Goal: Task Accomplishment & Management: Manage account settings

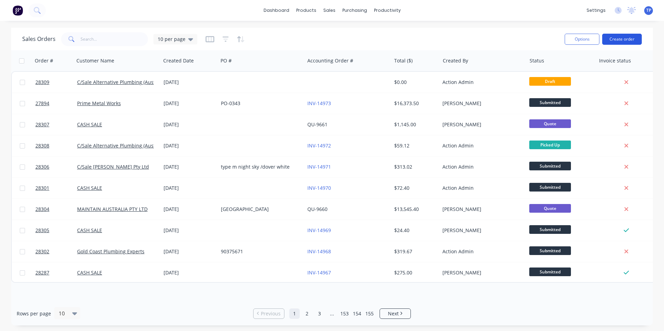
click at [613, 41] on button "Create order" at bounding box center [622, 39] width 40 height 11
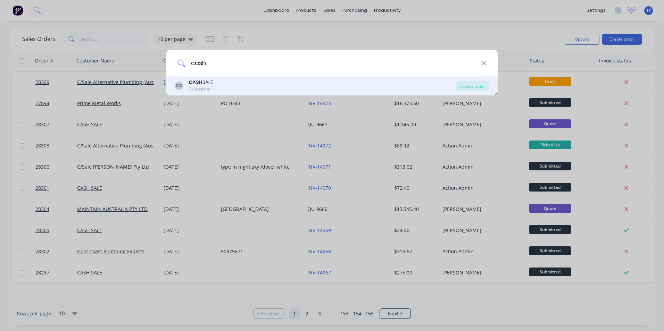
type input "cash"
click at [210, 84] on div "CASH SALE" at bounding box center [200, 82] width 24 height 7
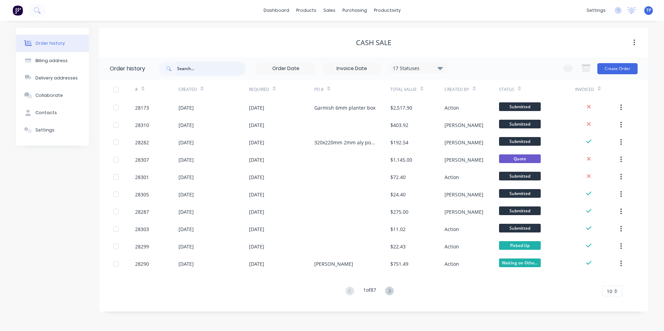
click at [221, 68] on input "text" at bounding box center [211, 69] width 69 height 14
type input "darren"
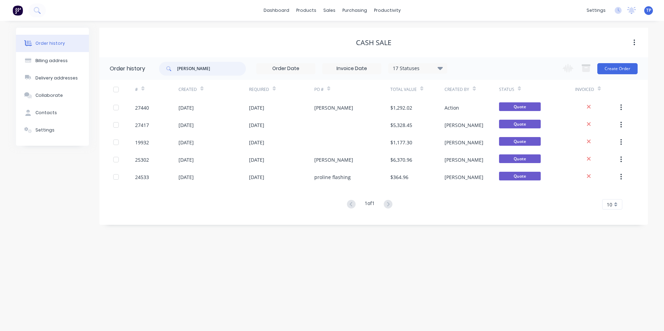
type input "darren"
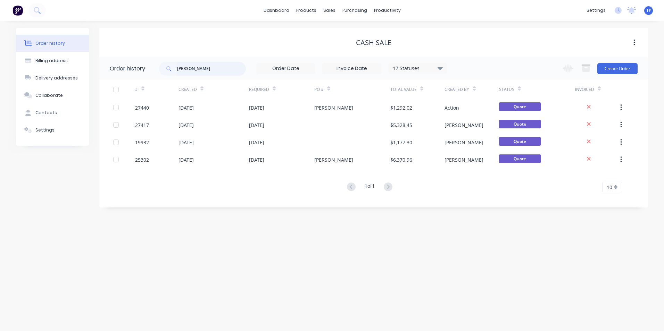
click at [209, 67] on input "darren" at bounding box center [211, 69] width 69 height 14
type input "darren eames"
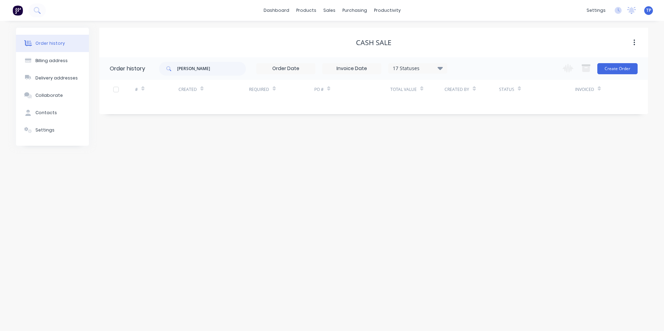
click at [440, 71] on icon at bounding box center [439, 68] width 5 height 8
click at [466, 151] on div "All" at bounding box center [431, 152] width 87 height 14
click at [475, 148] on label at bounding box center [475, 148] width 0 height 0
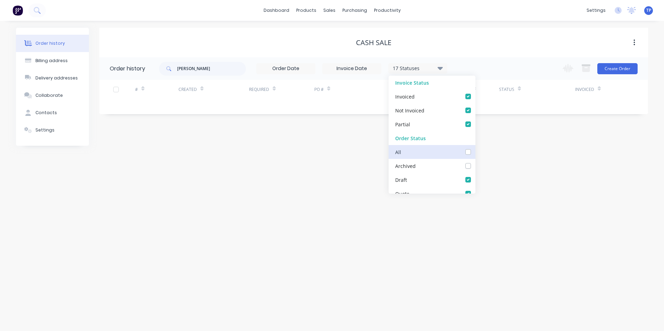
click at [475, 151] on input "checkbox" at bounding box center [478, 151] width 6 height 7
checkbox input "true"
click at [275, 202] on div "Order history Billing address Delivery addresses Collaborate Contacts Settings …" at bounding box center [332, 176] width 664 height 310
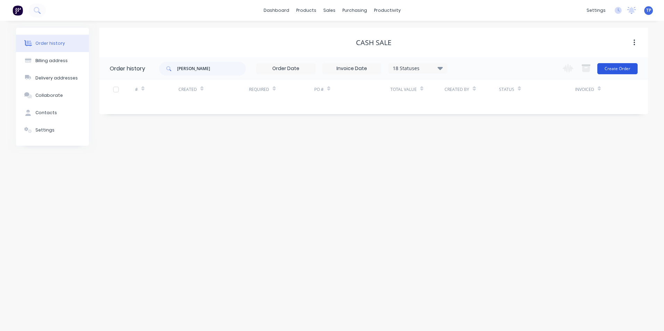
click at [610, 69] on button "Create Order" at bounding box center [617, 68] width 40 height 11
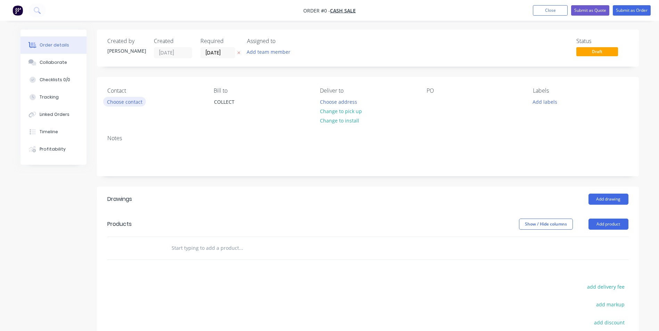
click at [129, 103] on button "Choose contact" at bounding box center [124, 101] width 43 height 9
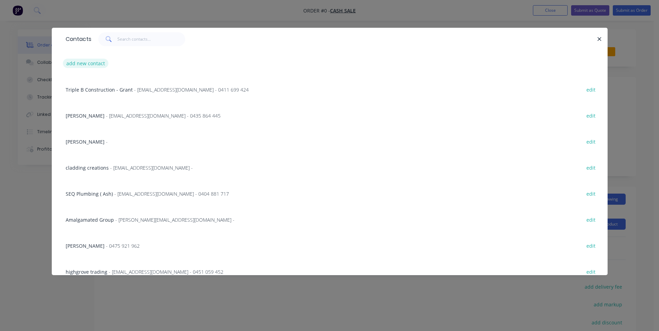
click at [101, 65] on button "add new contact" at bounding box center [86, 63] width 46 height 9
select select "AU"
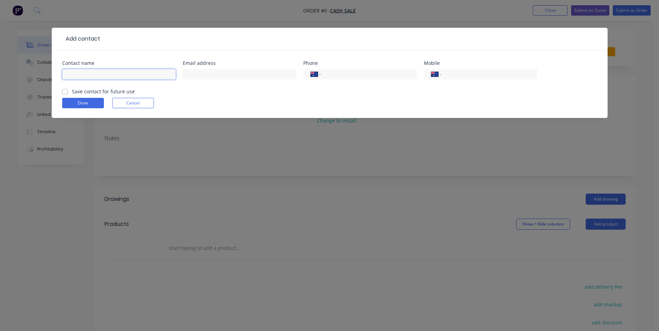
click at [101, 72] on input "text" at bounding box center [119, 74] width 114 height 10
type input "Darren Eames"
click at [202, 73] on input "text" at bounding box center [240, 74] width 114 height 10
type input "eames075@gmail.com"
click at [457, 73] on input "tel" at bounding box center [487, 74] width 83 height 8
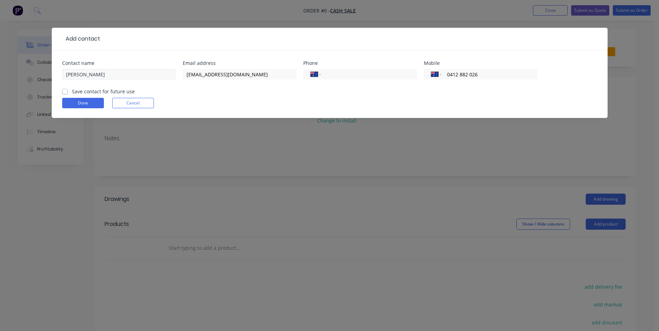
type input "0412 882 026"
click at [111, 75] on input "Darren Eames" at bounding box center [119, 74] width 114 height 10
type input "Darren Eames- GC Maintenance Services"
click at [61, 93] on div "Contact name Darren Eames- GC Maintenance Services Email address eames075@gmail…" at bounding box center [329, 84] width 555 height 68
click at [72, 92] on label "Save contact for future use" at bounding box center [103, 91] width 63 height 7
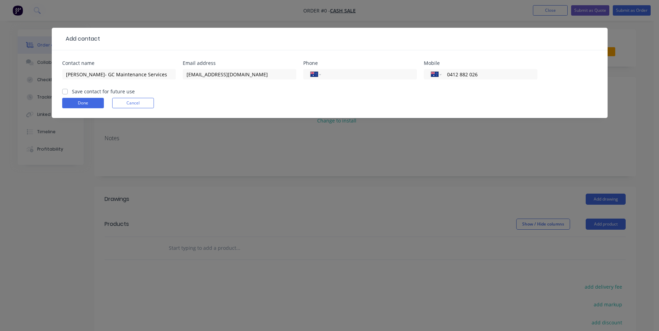
click at [67, 92] on input "Save contact for future use" at bounding box center [65, 91] width 6 height 7
checkbox input "true"
click at [97, 101] on button "Done" at bounding box center [83, 103] width 42 height 10
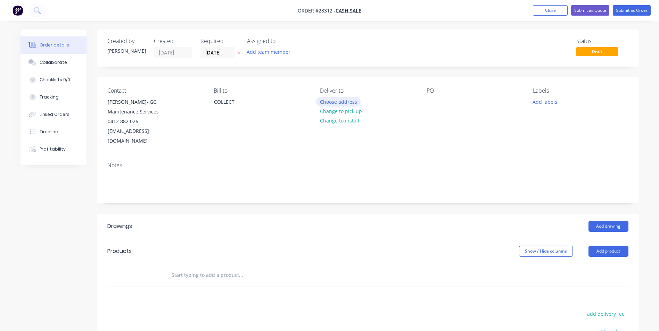
click at [342, 102] on button "Choose address" at bounding box center [338, 101] width 44 height 9
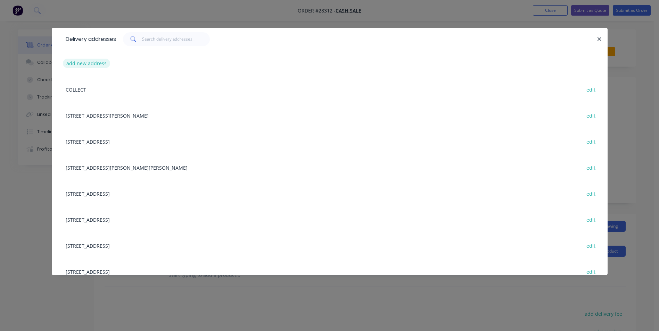
click at [84, 64] on button "add new address" at bounding box center [87, 63] width 48 height 9
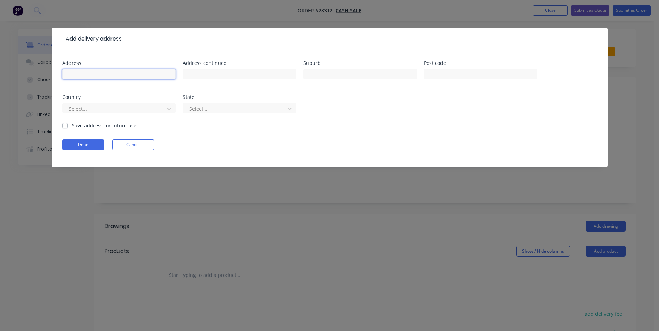
click at [95, 75] on input "text" at bounding box center [119, 74] width 114 height 10
type input "Gold coast Seaway"
click at [72, 126] on label "Save address for future use" at bounding box center [104, 125] width 65 height 7
click at [64, 126] on input "Save address for future use" at bounding box center [65, 125] width 6 height 7
checkbox input "true"
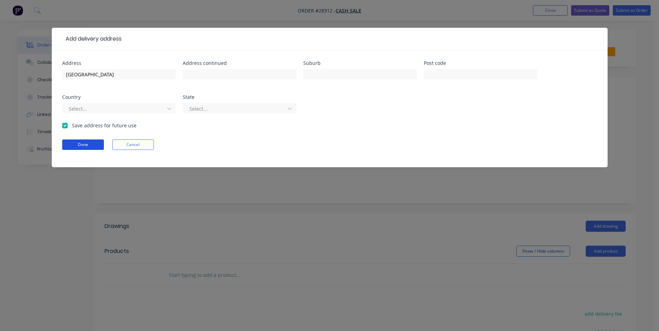
click at [97, 145] on button "Done" at bounding box center [83, 145] width 42 height 10
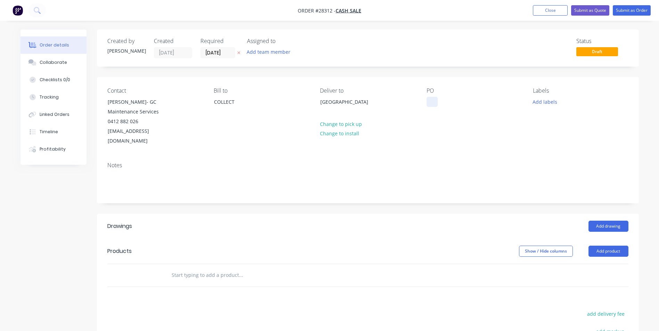
click at [431, 99] on div at bounding box center [431, 102] width 11 height 10
click at [601, 246] on button "Add product" at bounding box center [608, 251] width 40 height 11
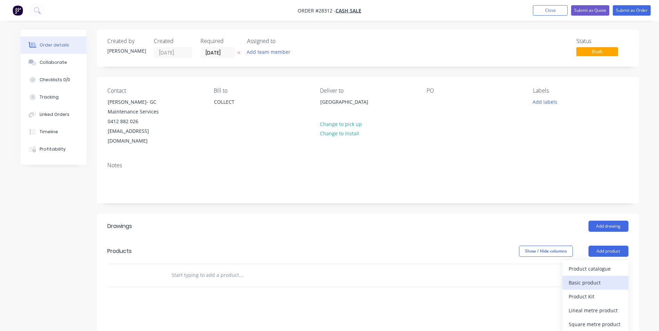
click at [580, 278] on div "Basic product" at bounding box center [594, 283] width 53 height 10
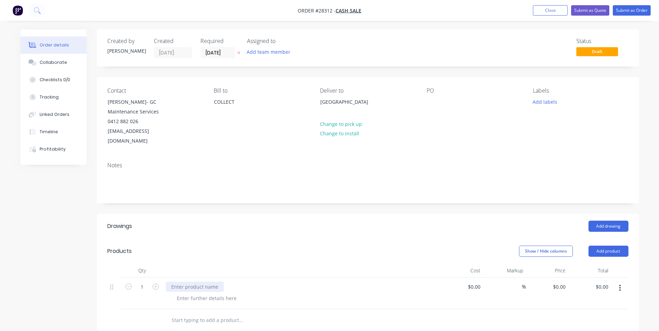
click at [196, 282] on div at bounding box center [195, 287] width 58 height 10
click at [195, 293] on div at bounding box center [206, 298] width 71 height 10
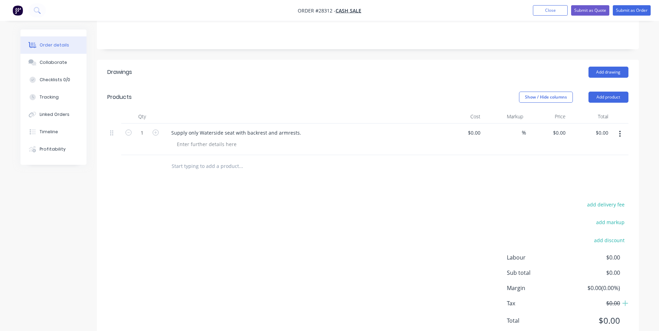
scroll to position [168, 0]
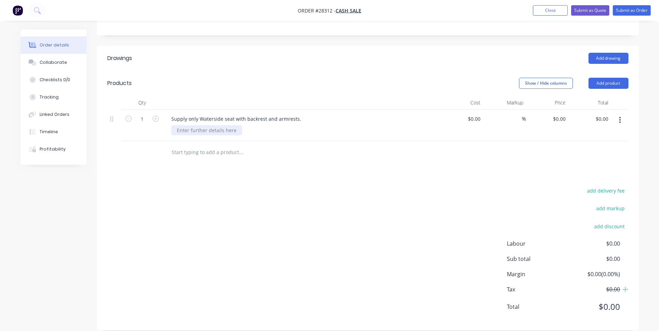
click at [195, 125] on div at bounding box center [206, 130] width 71 height 10
click at [478, 114] on input at bounding box center [475, 119] width 16 height 10
type input "$4,540.00"
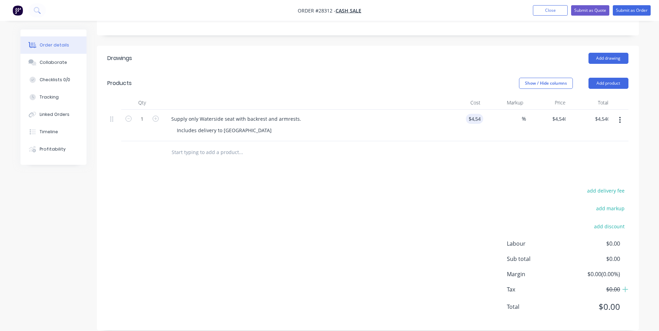
click at [517, 141] on div at bounding box center [367, 152] width 521 height 23
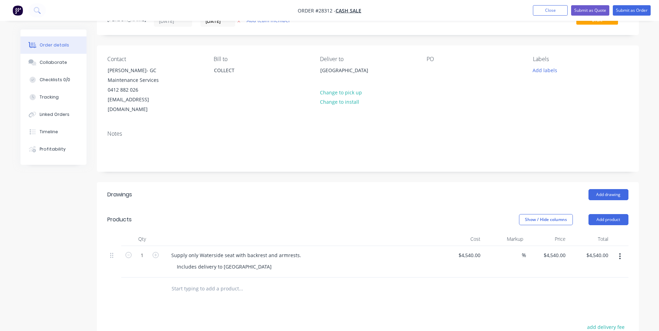
scroll to position [0, 0]
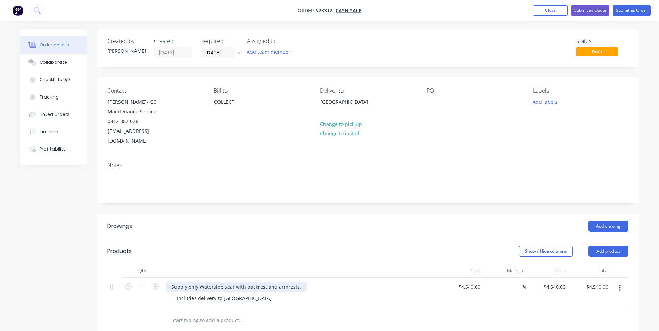
click at [301, 282] on div "Supply only Waterside seat with backrest and armrests." at bounding box center [236, 287] width 141 height 10
click at [427, 293] on div "Includes delivery to Gold Coast Seaway" at bounding box center [304, 298] width 267 height 10
click at [581, 10] on button "Submit as Quote" at bounding box center [590, 10] width 38 height 10
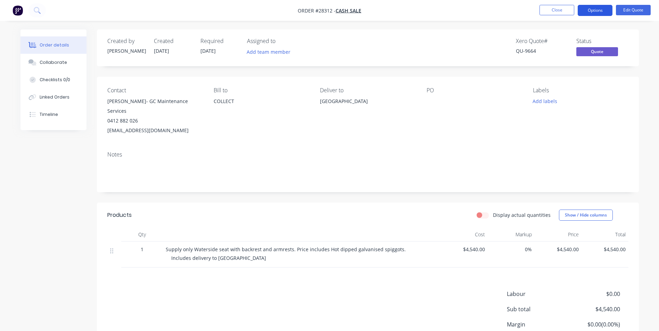
click at [596, 11] on button "Options" at bounding box center [594, 10] width 35 height 11
click at [77, 167] on div "Created by Tony Created 03/09/25 Required 03/09/25 Assigned to Add team member …" at bounding box center [329, 211] width 618 height 362
click at [597, 10] on button "Options" at bounding box center [594, 10] width 35 height 11
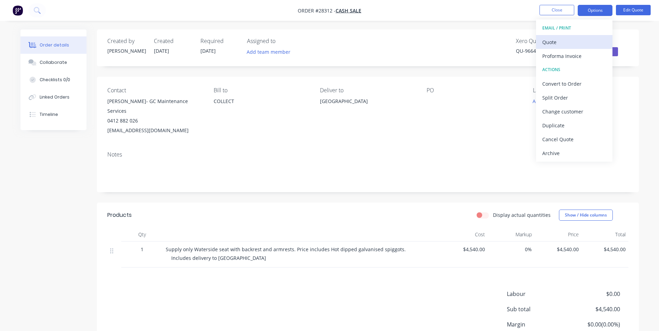
click at [561, 41] on div "Quote" at bounding box center [574, 42] width 64 height 10
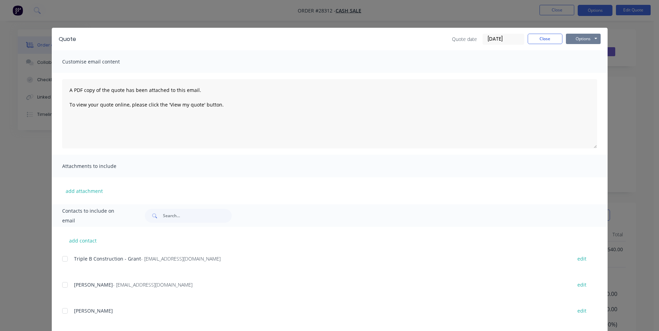
click at [571, 40] on button "Options" at bounding box center [582, 39] width 35 height 10
click at [632, 83] on div "Quote Quote date 03/09/25 Close Options Preview Print Email Customise email con…" at bounding box center [329, 165] width 659 height 331
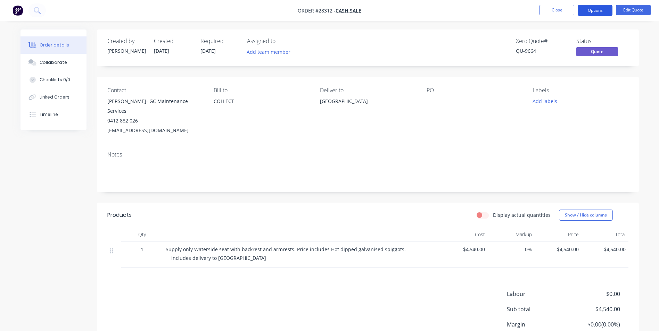
click at [599, 8] on button "Options" at bounding box center [594, 10] width 35 height 11
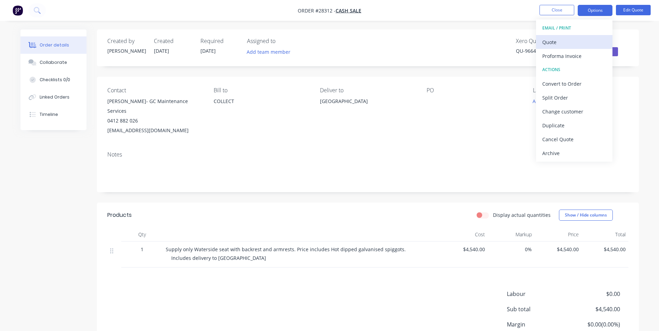
click at [564, 42] on div "Quote" at bounding box center [574, 42] width 64 height 10
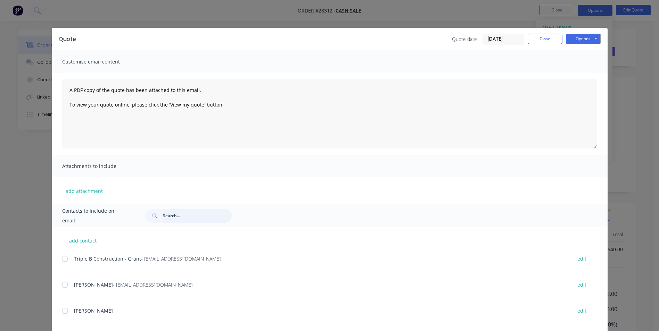
click at [173, 216] on input "text" at bounding box center [197, 216] width 69 height 14
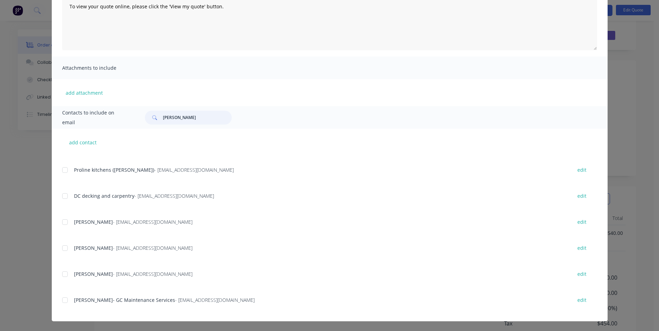
scroll to position [50, 0]
click at [62, 299] on div at bounding box center [65, 300] width 14 height 14
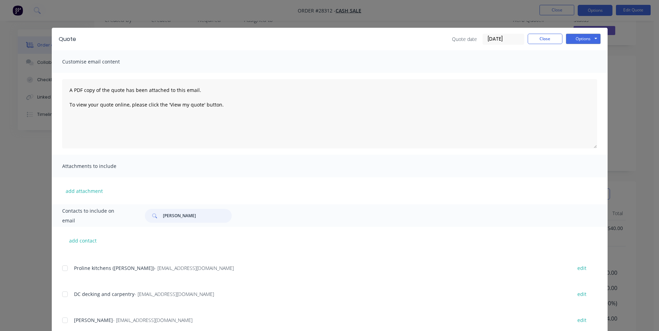
scroll to position [0, 0]
type input "darren"
click at [574, 38] on button "Options" at bounding box center [582, 39] width 35 height 10
click at [580, 72] on button "Email" at bounding box center [587, 73] width 44 height 11
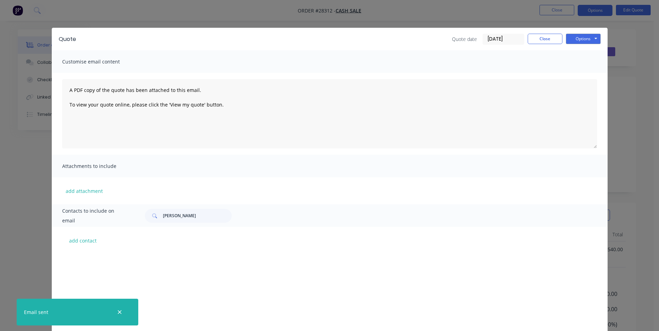
scroll to position [537, 0]
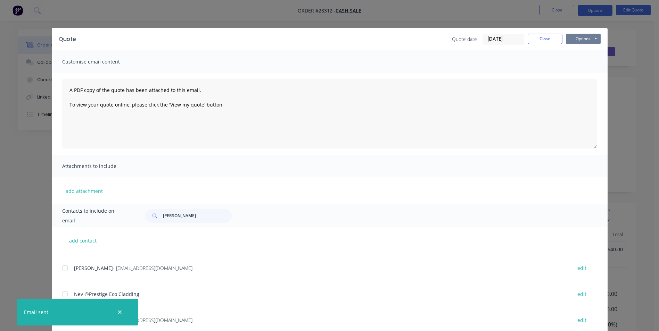
click at [577, 38] on button "Options" at bounding box center [582, 39] width 35 height 10
click at [580, 61] on button "Print" at bounding box center [587, 62] width 44 height 11
click at [535, 36] on button "Close" at bounding box center [544, 39] width 35 height 10
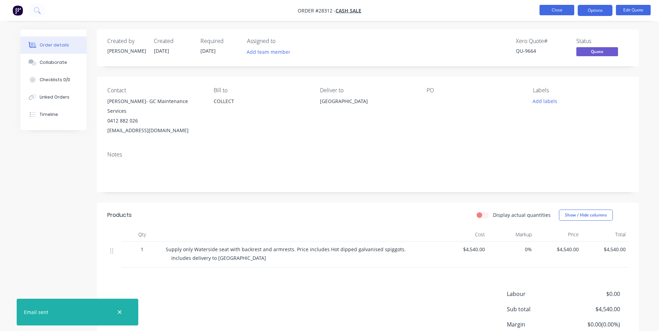
click at [566, 12] on button "Close" at bounding box center [556, 10] width 35 height 10
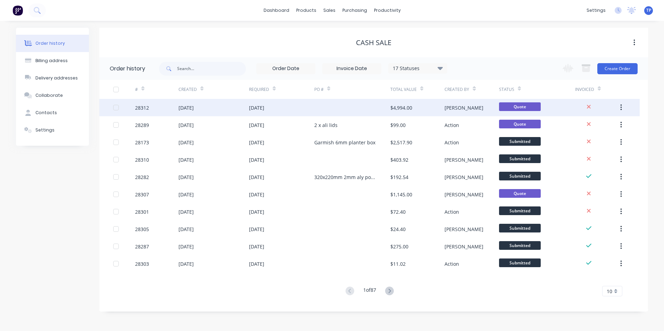
click at [298, 106] on div "[DATE]" at bounding box center [281, 107] width 65 height 17
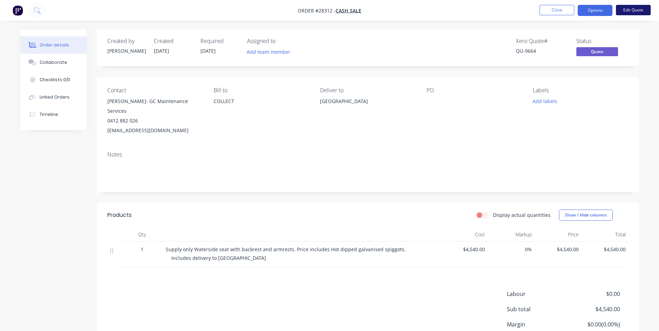
click at [645, 9] on button "Edit Quote" at bounding box center [632, 10] width 35 height 10
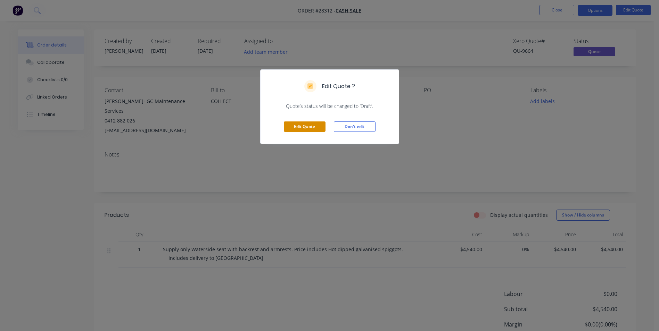
click at [320, 125] on button "Edit Quote" at bounding box center [305, 127] width 42 height 10
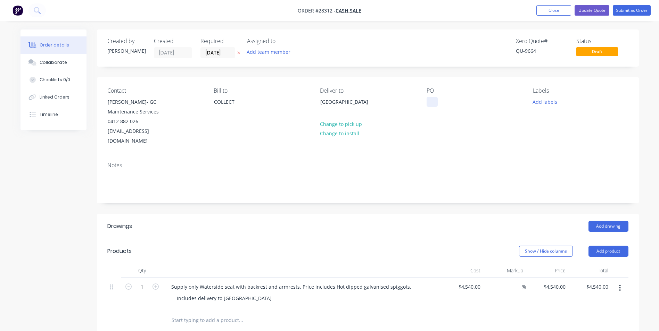
click at [429, 100] on div at bounding box center [431, 102] width 11 height 10
drag, startPoint x: 544, startPoint y: 9, endPoint x: 518, endPoint y: 9, distance: 26.0
click at [544, 9] on button "Close" at bounding box center [553, 10] width 35 height 10
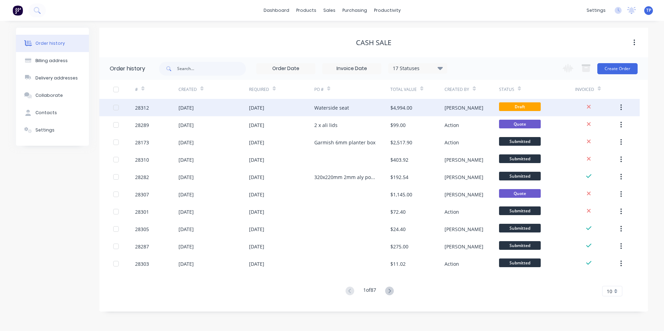
click at [222, 109] on div "[DATE]" at bounding box center [213, 107] width 70 height 17
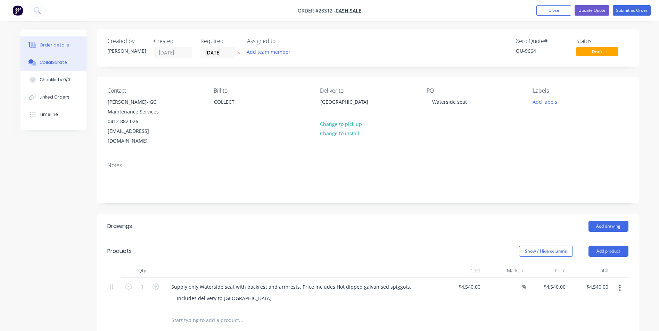
click at [46, 63] on div "Collaborate" at bounding box center [53, 62] width 27 height 6
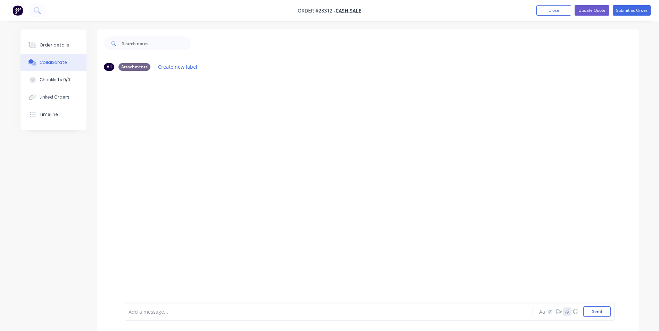
click at [568, 312] on icon "button" at bounding box center [566, 311] width 4 height 5
click at [587, 311] on button "Send" at bounding box center [596, 312] width 27 height 10
click at [542, 11] on button "Close" at bounding box center [553, 10] width 35 height 10
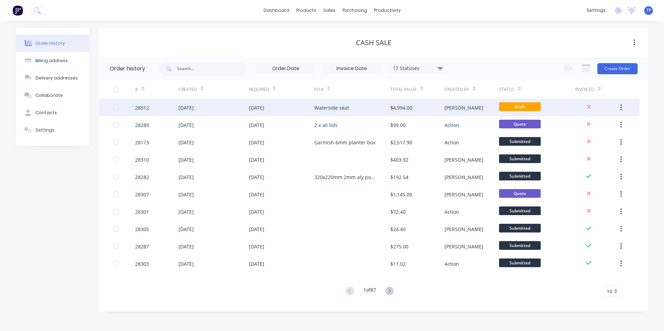
click at [289, 109] on div "[DATE]" at bounding box center [281, 107] width 65 height 17
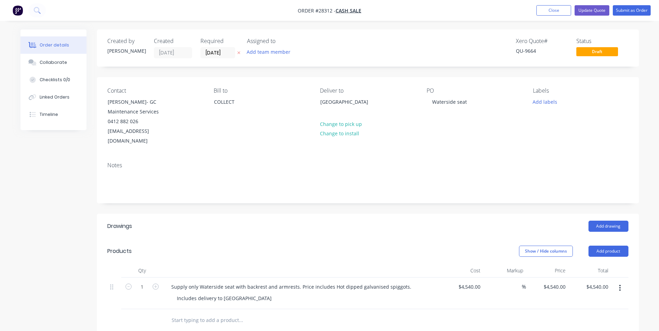
click at [56, 45] on div "Order details" at bounding box center [55, 45] width 30 height 6
click at [51, 77] on div "Checklists 0/0" at bounding box center [55, 80] width 31 height 6
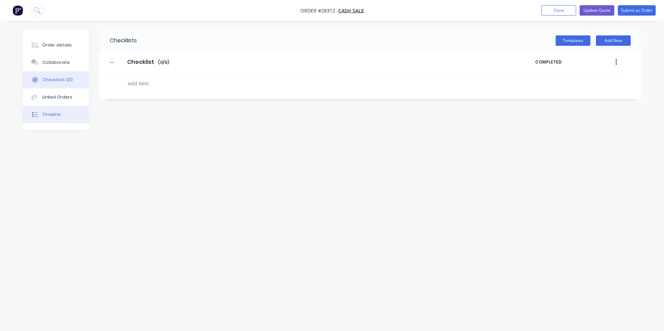
click at [48, 113] on div "Timeline" at bounding box center [51, 114] width 18 height 6
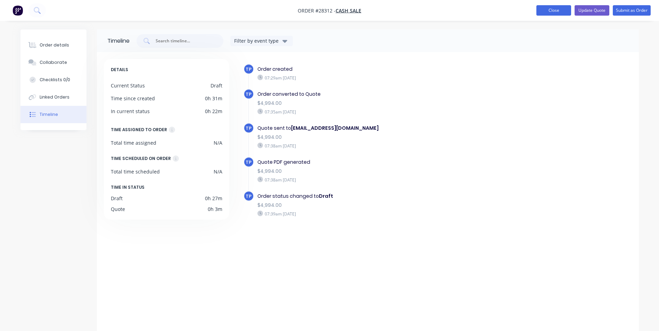
click at [543, 9] on button "Close" at bounding box center [553, 10] width 35 height 10
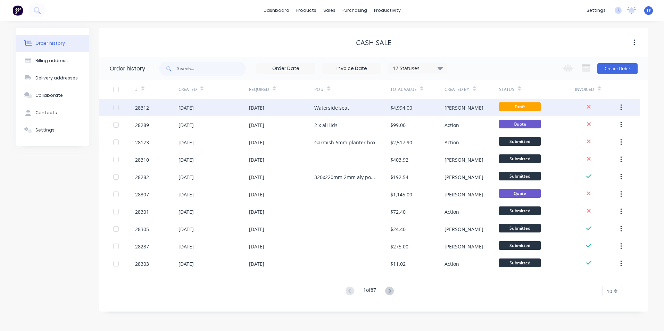
click at [362, 108] on div "Waterside seat" at bounding box center [352, 107] width 76 height 17
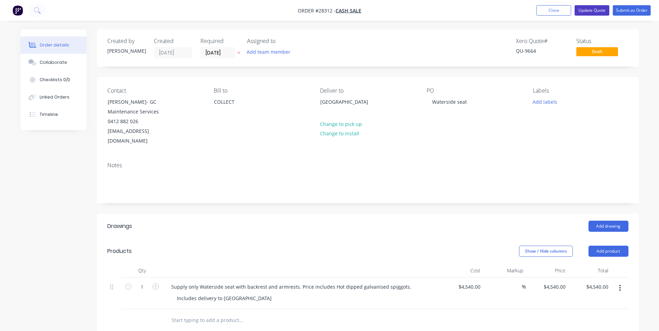
click at [598, 10] on button "Update Quote" at bounding box center [591, 10] width 35 height 10
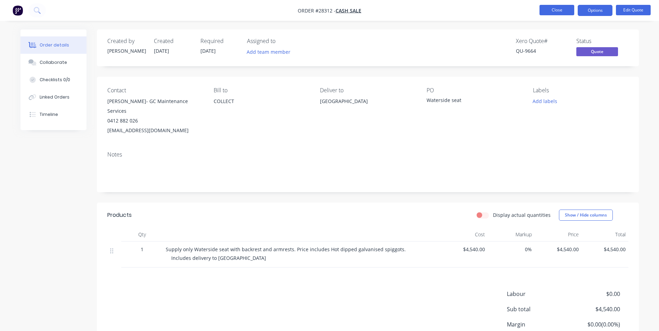
click at [547, 10] on button "Close" at bounding box center [556, 10] width 35 height 10
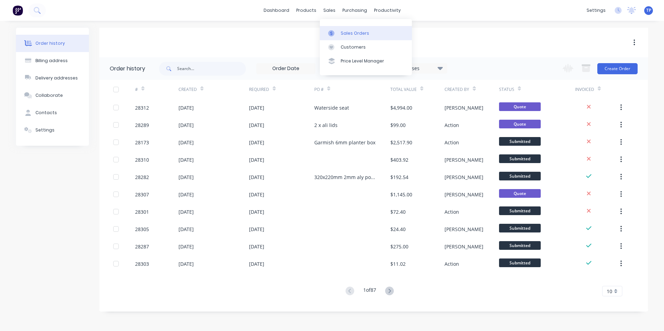
click at [346, 32] on div "Sales Orders" at bounding box center [355, 33] width 28 height 6
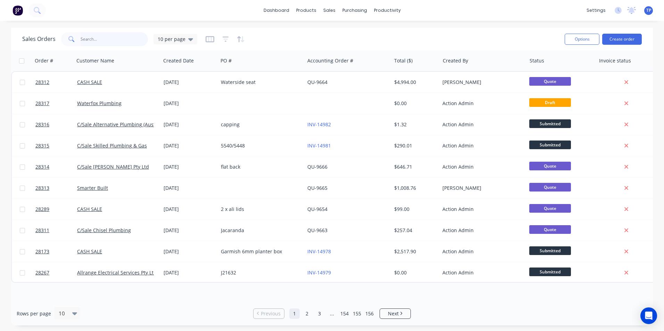
click at [103, 41] on input "text" at bounding box center [115, 39] width 68 height 14
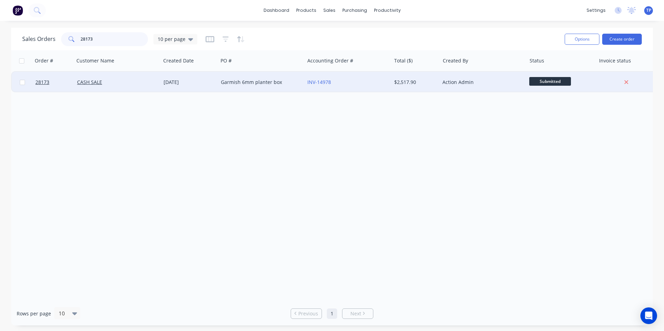
type input "28173"
click at [139, 81] on div "CASH SALE" at bounding box center [115, 82] width 77 height 7
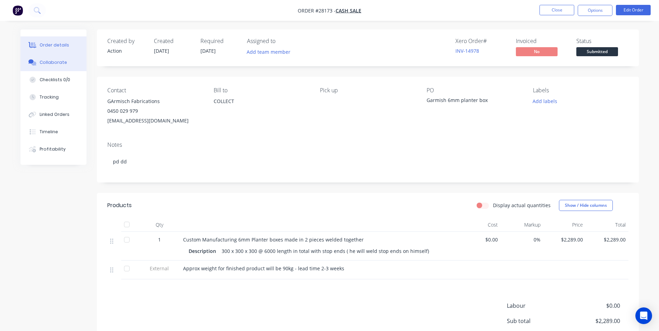
click at [55, 62] on div "Collaborate" at bounding box center [53, 62] width 27 height 6
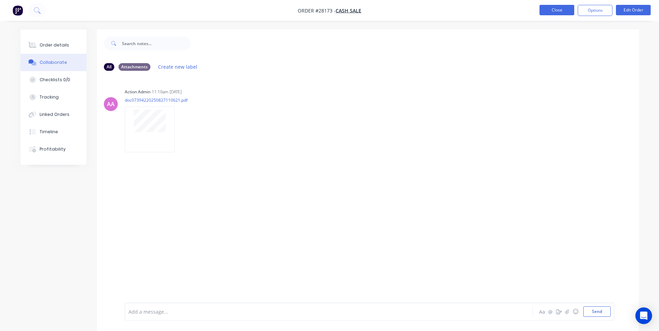
click at [566, 7] on button "Close" at bounding box center [556, 10] width 35 height 10
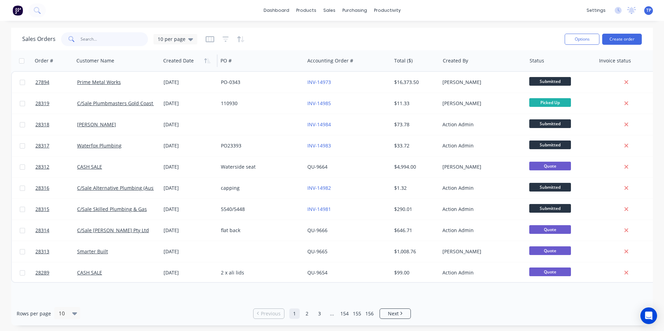
drag, startPoint x: 95, startPoint y: 38, endPoint x: 178, endPoint y: 58, distance: 85.5
click at [97, 37] on input "text" at bounding box center [115, 39] width 68 height 14
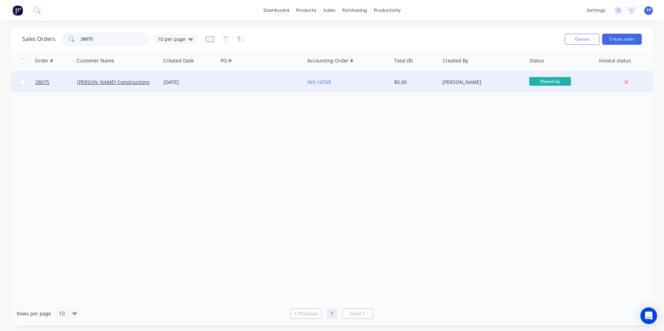
type input "28075"
click at [259, 86] on div at bounding box center [261, 82] width 86 height 21
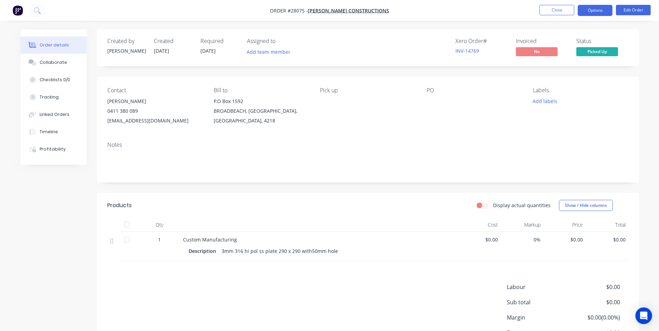
click at [597, 9] on button "Options" at bounding box center [594, 10] width 35 height 11
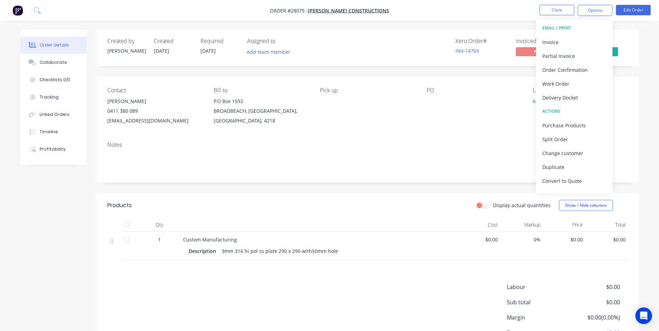
click at [437, 134] on div "Contact Adrian Sutherland 0411 380 089 sutherlandconst@yahoo.com Bill to P.O Bo…" at bounding box center [368, 106] width 542 height 59
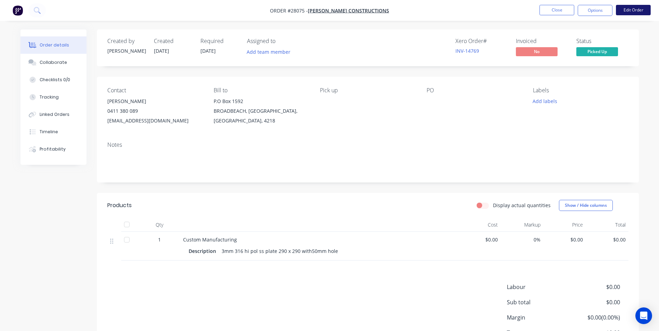
click at [626, 9] on button "Edit Order" at bounding box center [632, 10] width 35 height 10
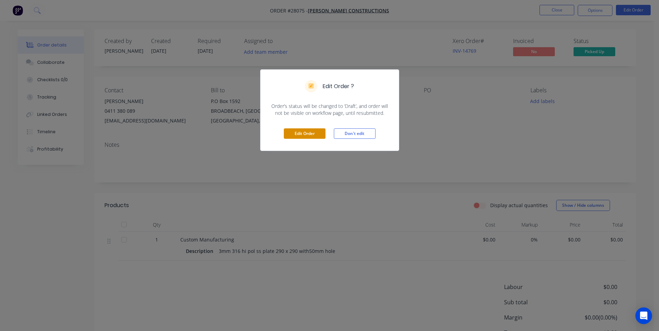
drag, startPoint x: 317, startPoint y: 132, endPoint x: 318, endPoint y: 128, distance: 4.2
click at [317, 131] on button "Edit Order" at bounding box center [305, 133] width 42 height 10
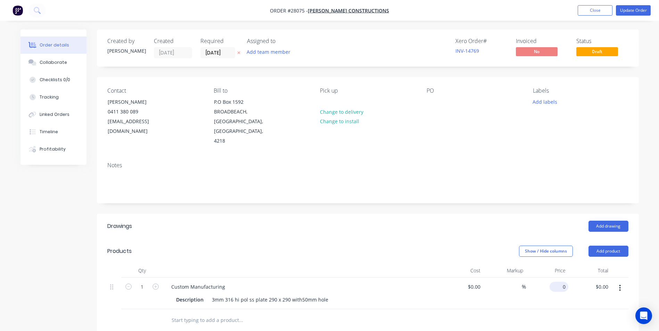
click at [562, 282] on input "0" at bounding box center [560, 287] width 16 height 10
type input "$115.50"
drag, startPoint x: 435, startPoint y: 134, endPoint x: 433, endPoint y: 129, distance: 5.6
click at [435, 134] on div "PO" at bounding box center [473, 116] width 95 height 59
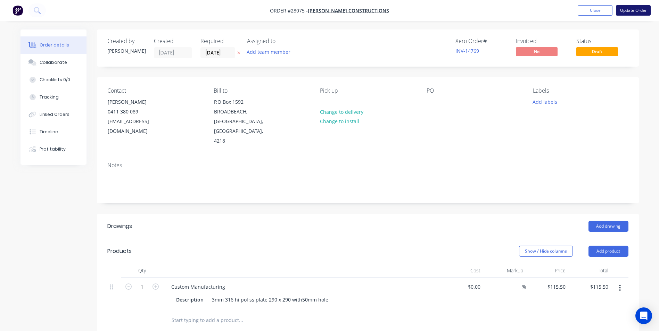
click at [621, 9] on button "Update Order" at bounding box center [632, 10] width 35 height 10
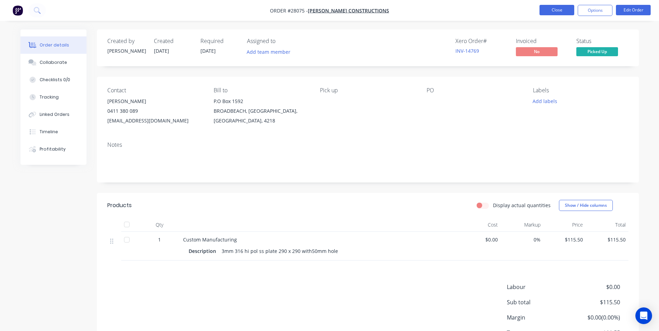
click at [555, 10] on button "Close" at bounding box center [556, 10] width 35 height 10
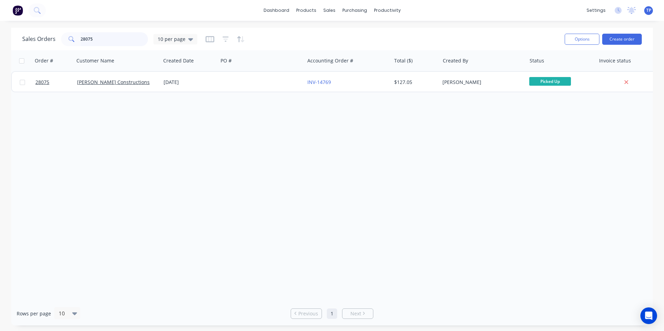
click at [118, 34] on input "28075" at bounding box center [115, 39] width 68 height 14
type input "2"
type input "1"
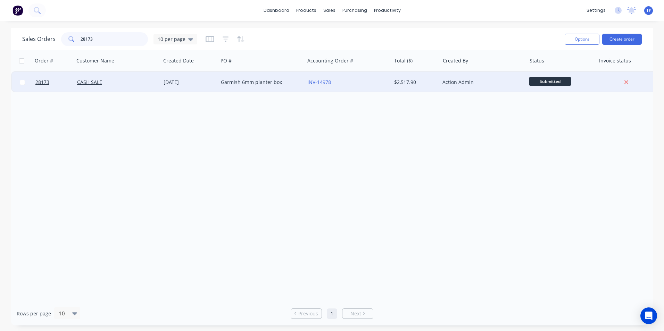
type input "28173"
click at [297, 80] on div "Garmish 6mm planter box" at bounding box center [259, 82] width 77 height 7
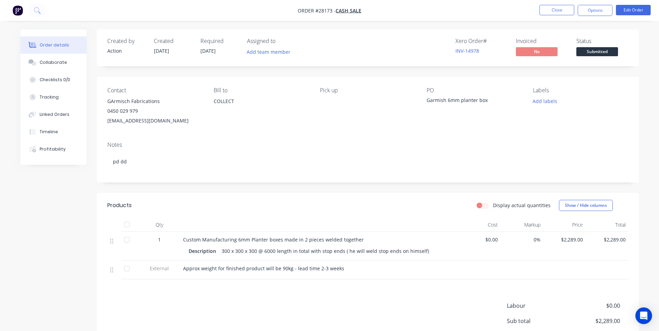
click at [288, 268] on span "Approx weight for finished product will be 90kg - lead time 2-3 weeks" at bounding box center [263, 268] width 161 height 7
click at [410, 186] on div "Created by Action Created 03/09/25 Required 10/09/25 Assigned to Add team membe…" at bounding box center [368, 211] width 542 height 363
click at [629, 10] on button "Edit Order" at bounding box center [632, 10] width 35 height 10
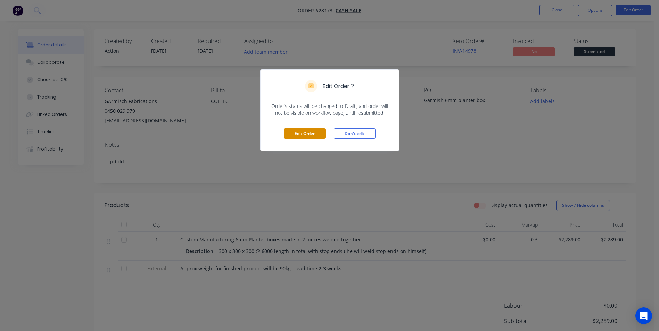
click at [303, 134] on button "Edit Order" at bounding box center [305, 133] width 42 height 10
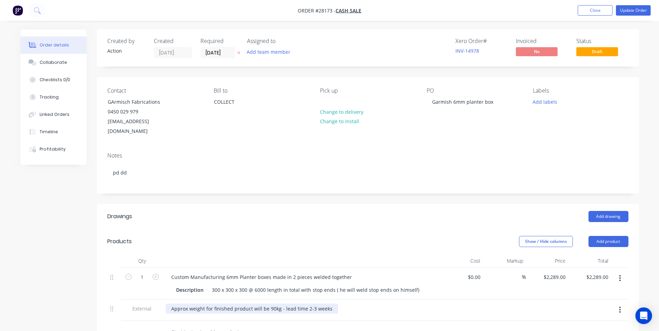
click at [280, 304] on div "Approx weight for finished product will be 90kg - lead time 2-3 weeks" at bounding box center [252, 309] width 172 height 10
click at [231, 54] on input "10/09/25" at bounding box center [218, 53] width 34 height 10
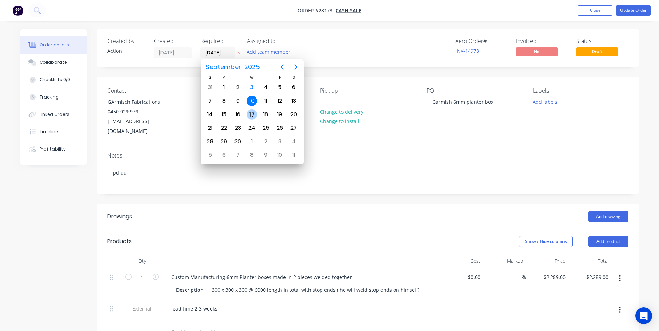
click at [252, 114] on div "17" at bounding box center [251, 114] width 10 height 10
type input "17/09/25"
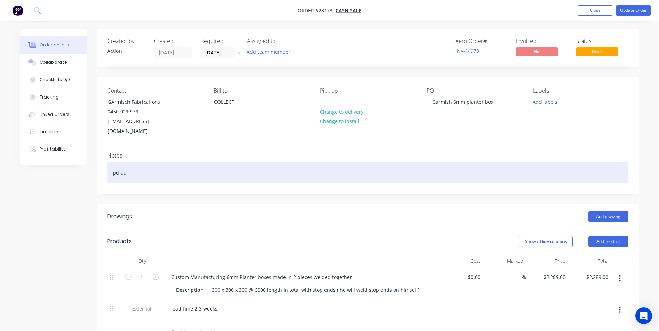
click at [158, 163] on div "pd dd" at bounding box center [367, 172] width 521 height 21
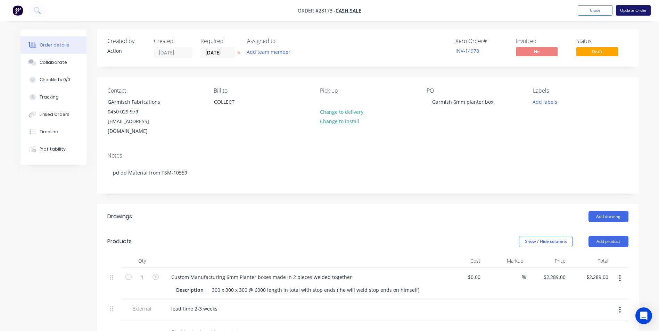
click at [632, 8] on button "Update Order" at bounding box center [632, 10] width 35 height 10
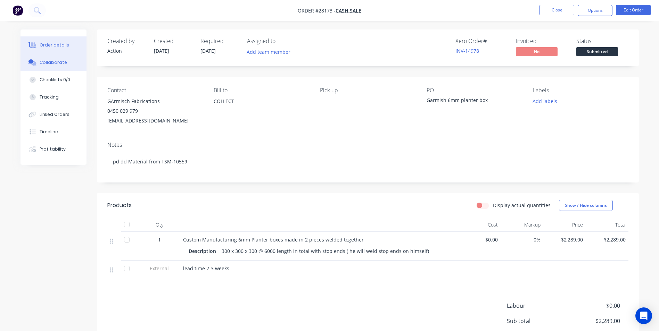
click at [55, 63] on div "Collaborate" at bounding box center [53, 62] width 27 height 6
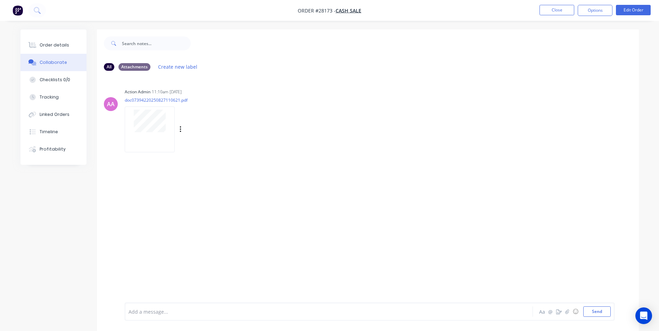
click at [146, 141] on div at bounding box center [150, 129] width 50 height 45
click at [57, 44] on div "Order details" at bounding box center [55, 45] width 30 height 6
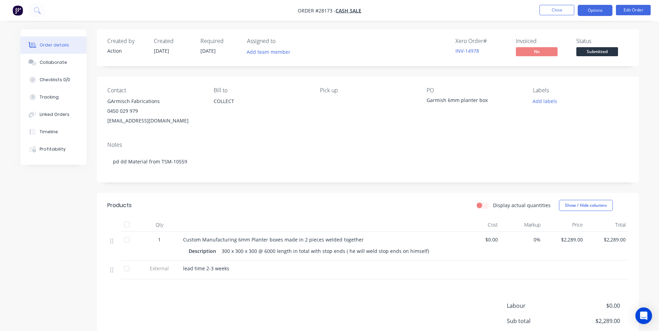
click at [589, 10] on button "Options" at bounding box center [594, 10] width 35 height 11
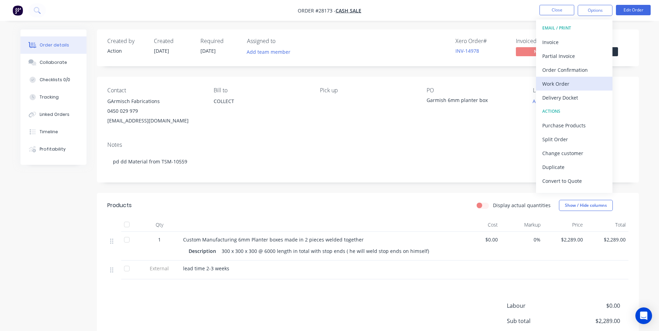
click at [564, 85] on div "Work Order" at bounding box center [574, 84] width 64 height 10
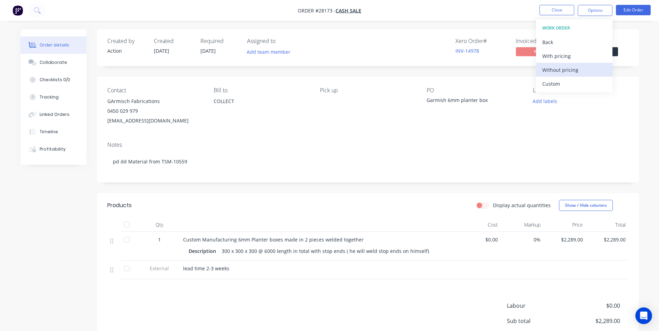
click at [557, 68] on div "Without pricing" at bounding box center [574, 70] width 64 height 10
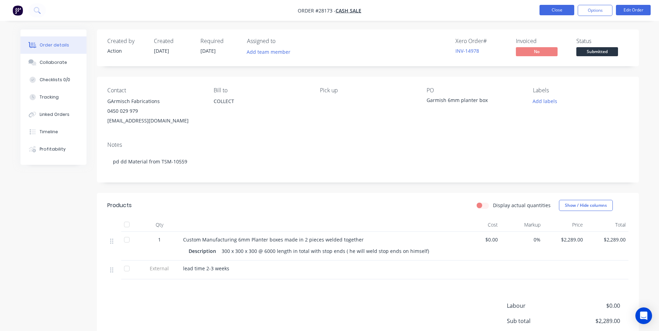
click at [556, 8] on button "Close" at bounding box center [556, 10] width 35 height 10
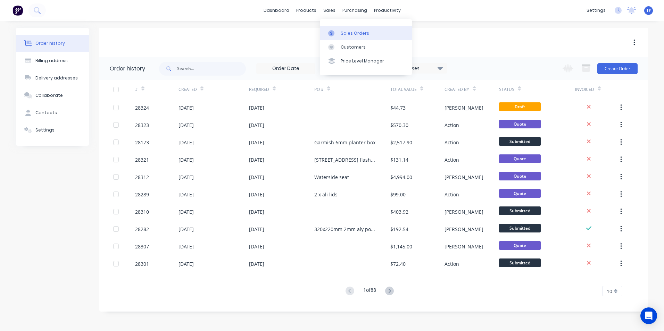
click at [349, 33] on div "Sales Orders" at bounding box center [355, 33] width 28 height 6
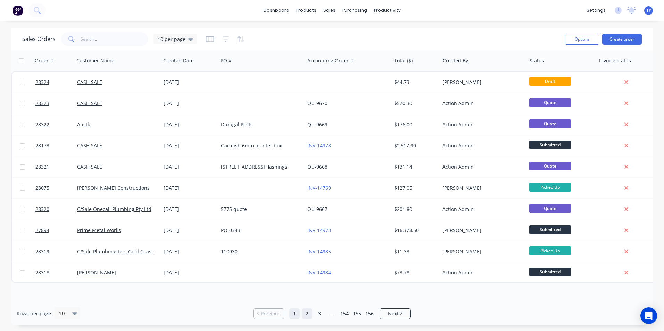
click at [307, 315] on link "2" at bounding box center [307, 314] width 10 height 10
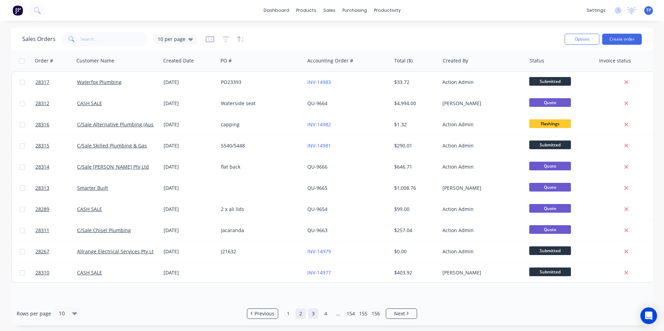
click at [315, 314] on link "3" at bounding box center [313, 314] width 10 height 10
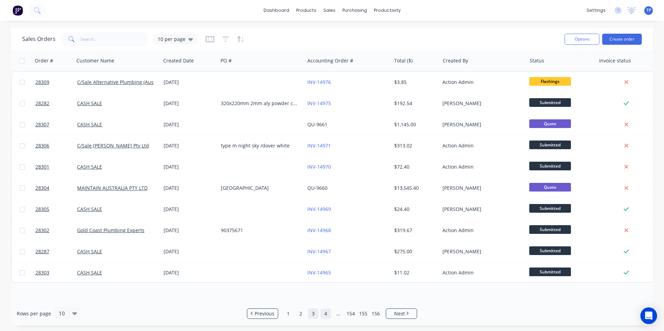
click at [325, 313] on link "4" at bounding box center [325, 314] width 10 height 10
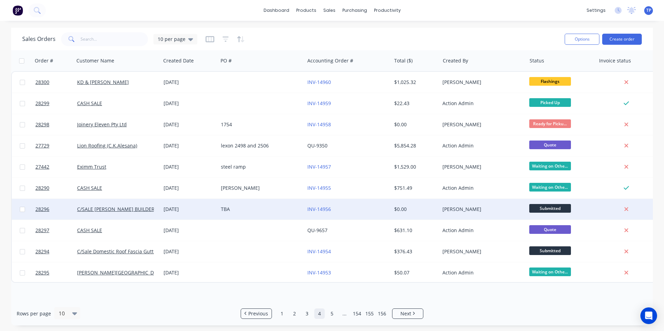
click at [353, 210] on div "INV-14956" at bounding box center [345, 209] width 77 height 7
